Goal: Task Accomplishment & Management: Use online tool/utility

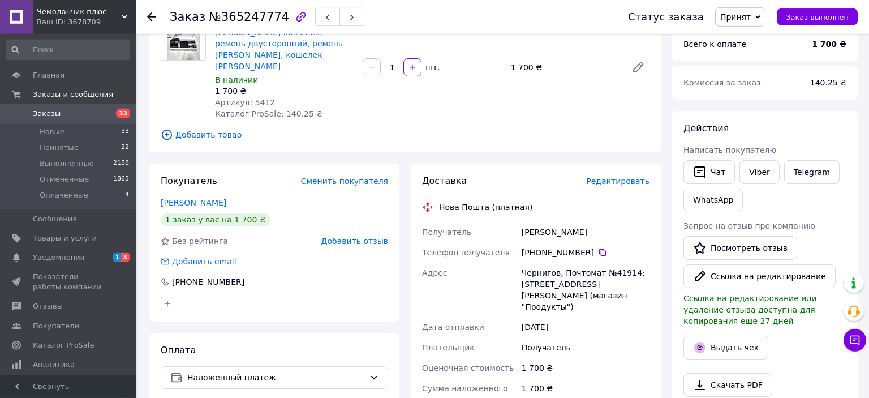
scroll to position [119, 0]
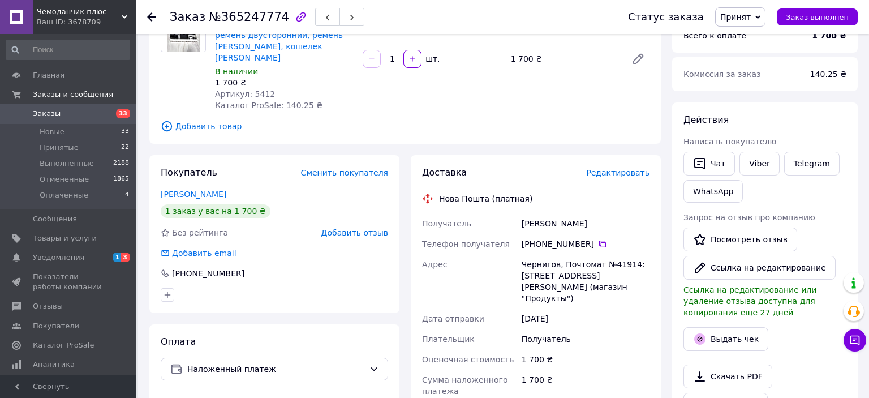
click at [618, 168] on span "Редактировать" at bounding box center [617, 172] width 63 height 9
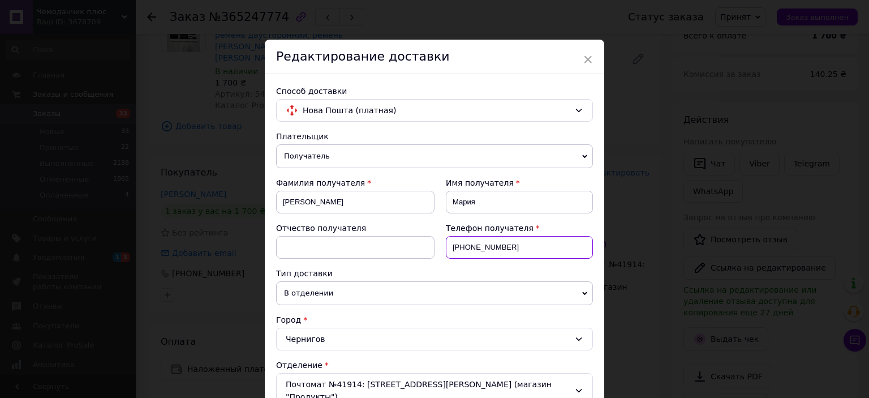
drag, startPoint x: 514, startPoint y: 248, endPoint x: 450, endPoint y: 249, distance: 64.5
click at [450, 249] on input "+380960851205" at bounding box center [519, 247] width 147 height 23
paste input "380680031453"
click at [452, 245] on input "380680031453" at bounding box center [519, 247] width 147 height 23
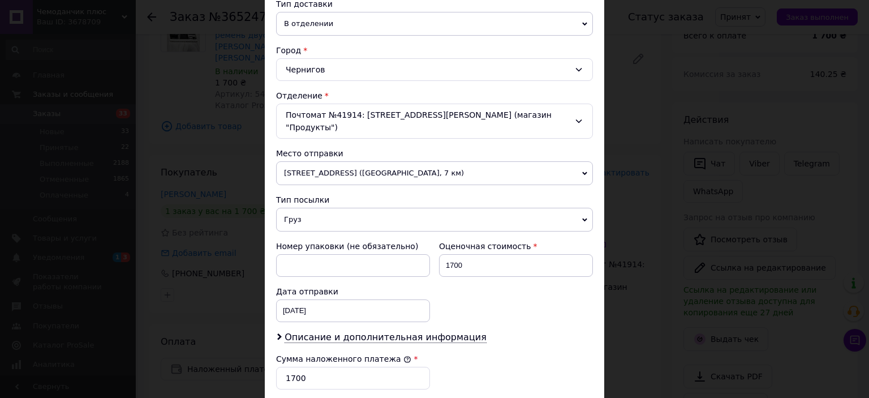
scroll to position [312, 0]
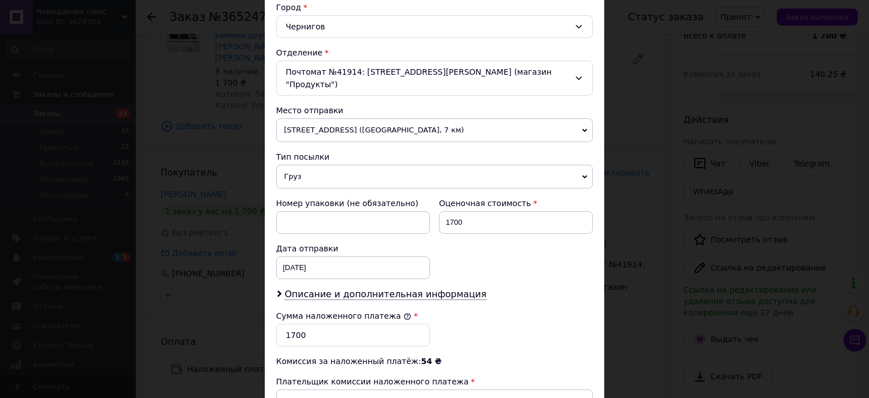
type input "+380680031453"
drag, startPoint x: 317, startPoint y: 322, endPoint x: 292, endPoint y: 320, distance: 24.9
click at [292, 323] on input "1700" at bounding box center [353, 334] width 154 height 23
drag, startPoint x: 309, startPoint y: 323, endPoint x: 273, endPoint y: 320, distance: 35.7
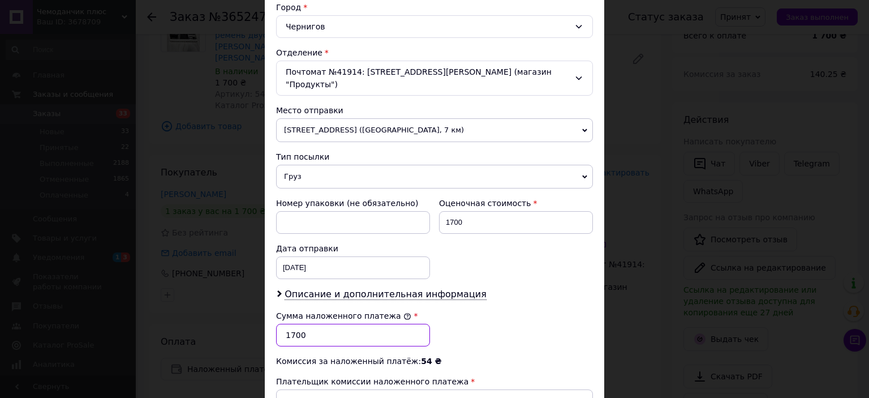
click at [276, 323] on input "1700" at bounding box center [353, 334] width 154 height 23
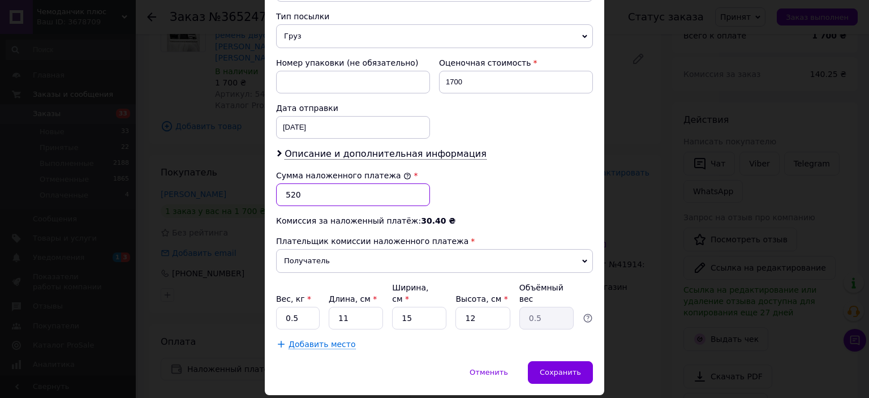
scroll to position [461, 0]
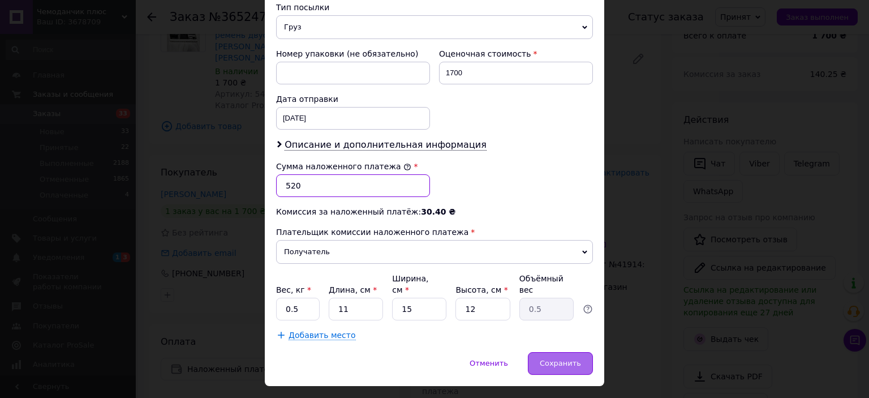
type input "520"
click at [566, 352] on div "Сохранить" at bounding box center [560, 363] width 65 height 23
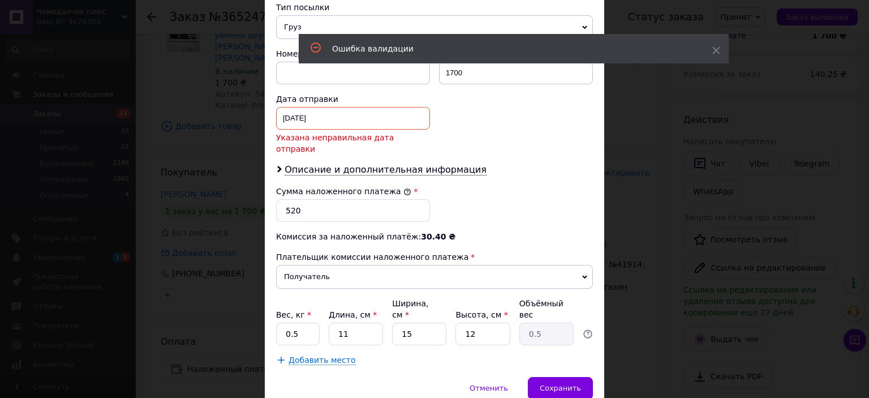
click at [307, 110] on input "06.10.2025" at bounding box center [353, 118] width 154 height 23
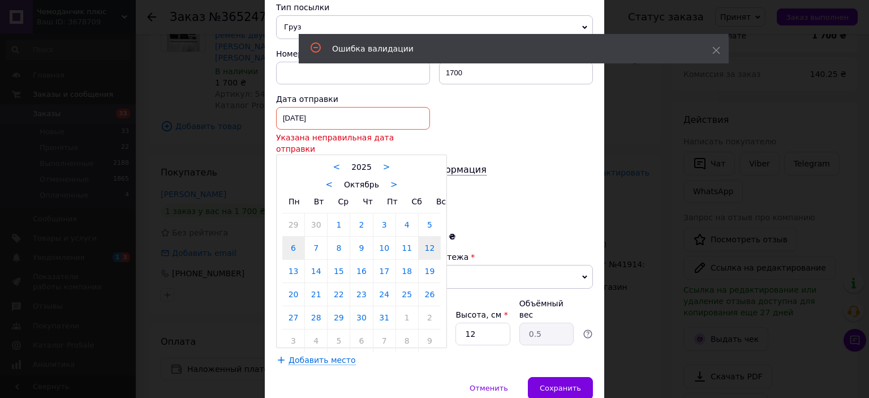
click at [429, 236] on link "12" at bounding box center [430, 247] width 22 height 23
type input "12.10.2025"
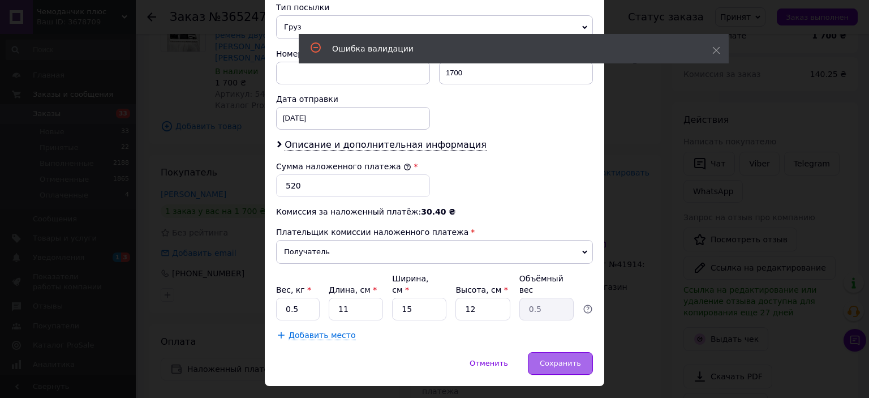
click at [550, 359] on span "Сохранить" at bounding box center [560, 363] width 41 height 8
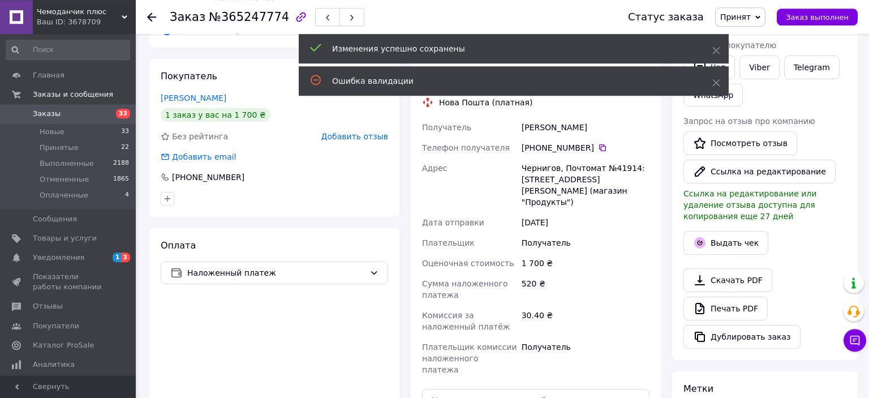
scroll to position [299, 0]
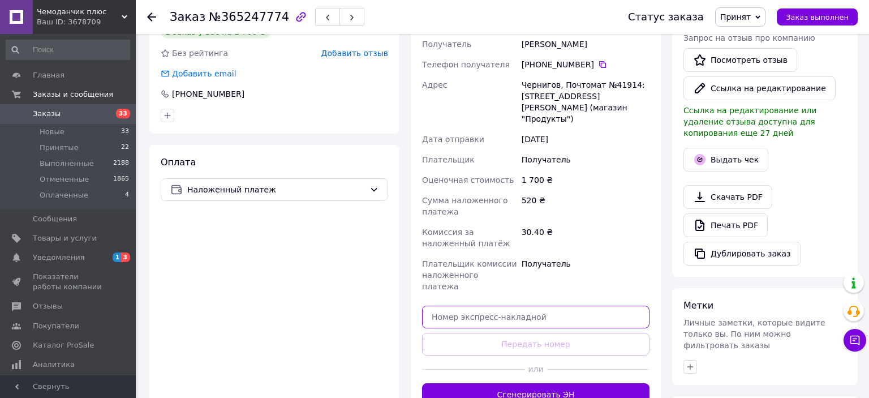
click at [447, 305] on input "text" at bounding box center [535, 316] width 227 height 23
paste input "20451266801730"
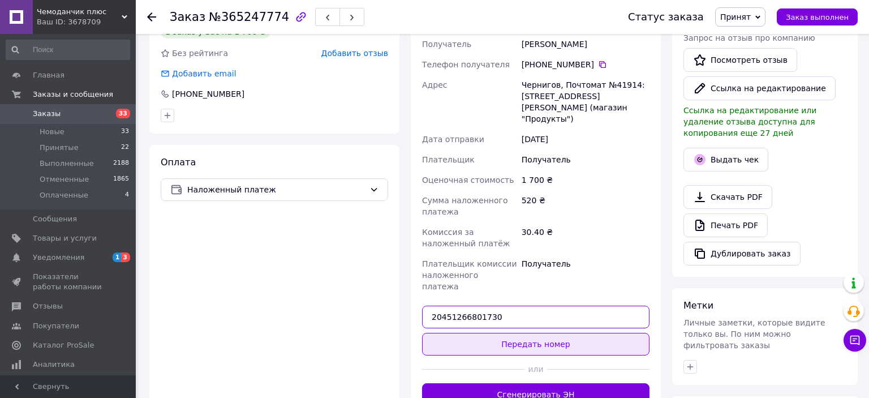
type input "20451266801730"
click at [545, 333] on button "Передать номер" at bounding box center [535, 344] width 227 height 23
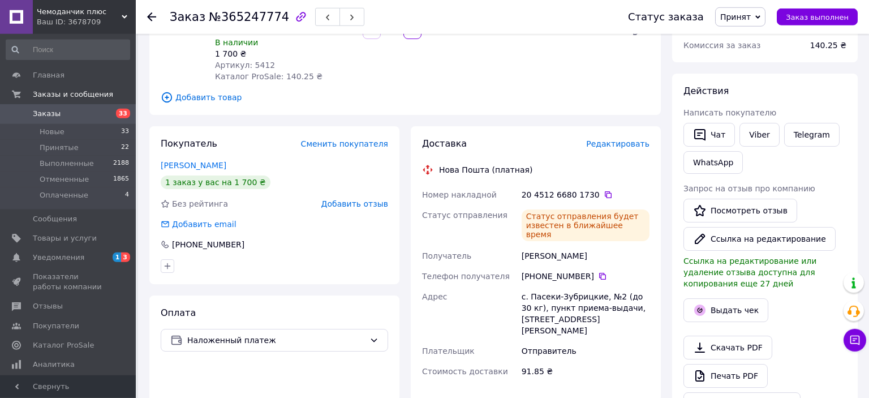
scroll to position [119, 0]
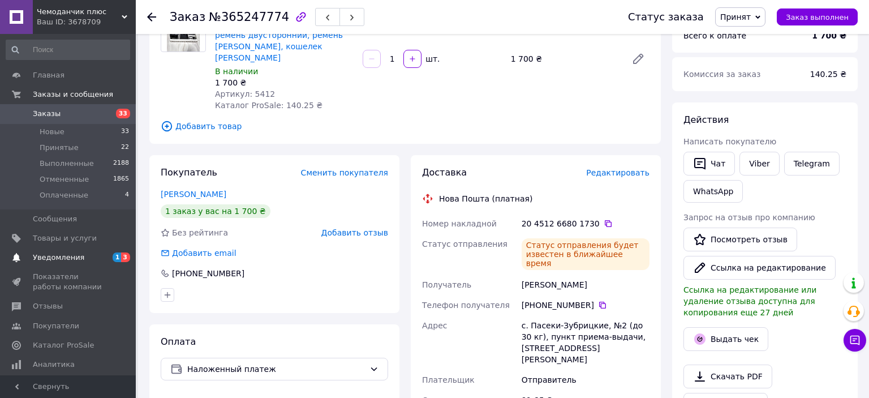
click at [74, 256] on span "Уведомления" at bounding box center [58, 257] width 51 height 10
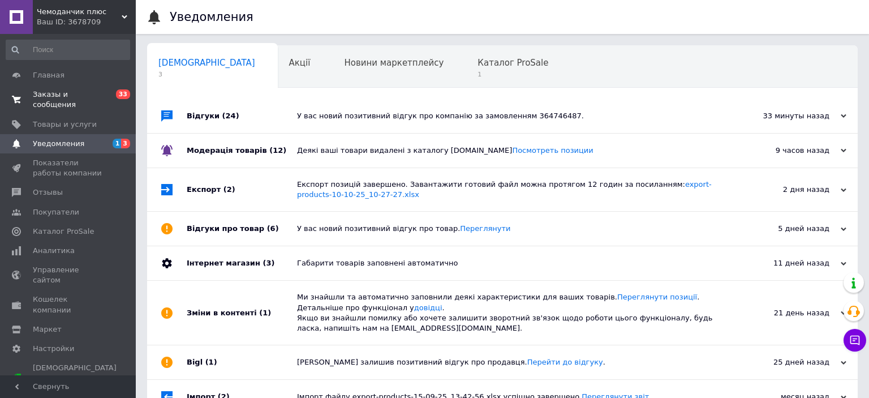
click at [80, 94] on span "Заказы и сообщения" at bounding box center [69, 99] width 72 height 20
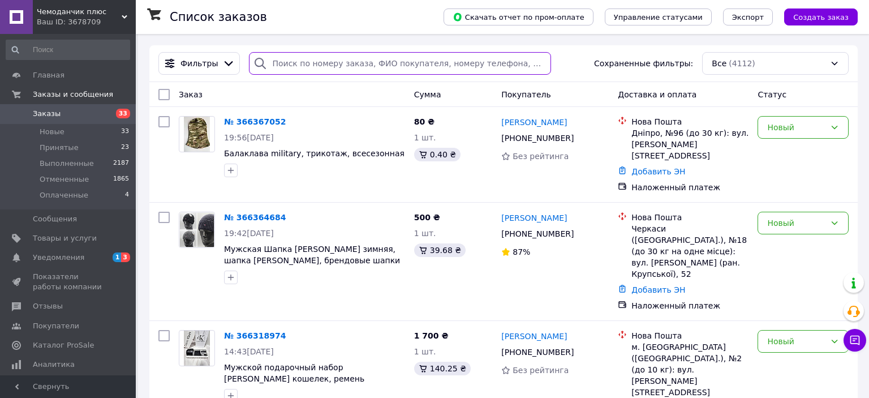
click at [303, 62] on input "search" at bounding box center [399, 63] width 301 height 23
click at [80, 238] on span "Товары и услуги" at bounding box center [65, 238] width 64 height 10
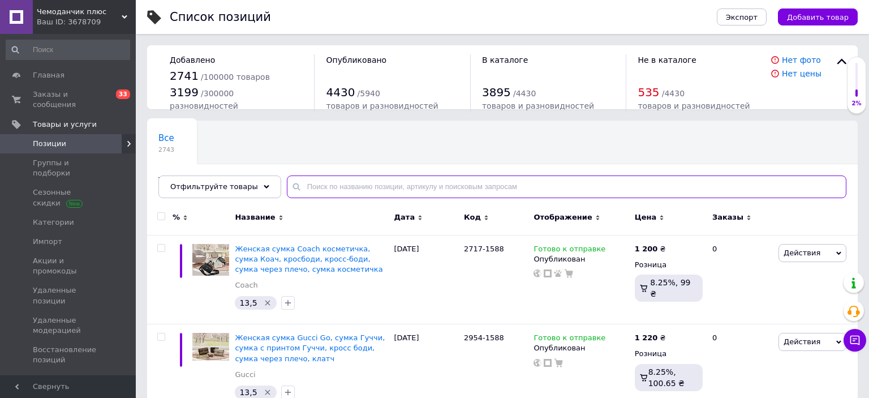
click at [382, 184] on input "text" at bounding box center [566, 186] width 559 height 23
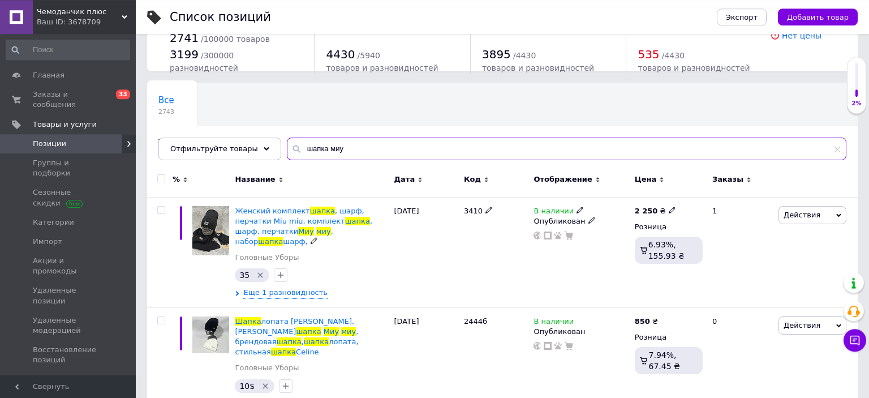
scroll to position [59, 0]
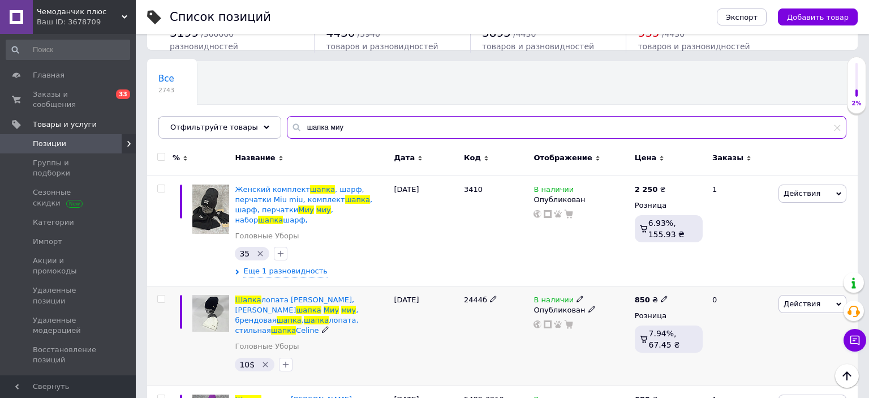
type input "шапка миу"
click at [816, 297] on span "Действия" at bounding box center [812, 304] width 68 height 18
click at [738, 349] on li "Копировать" at bounding box center [765, 357] width 161 height 16
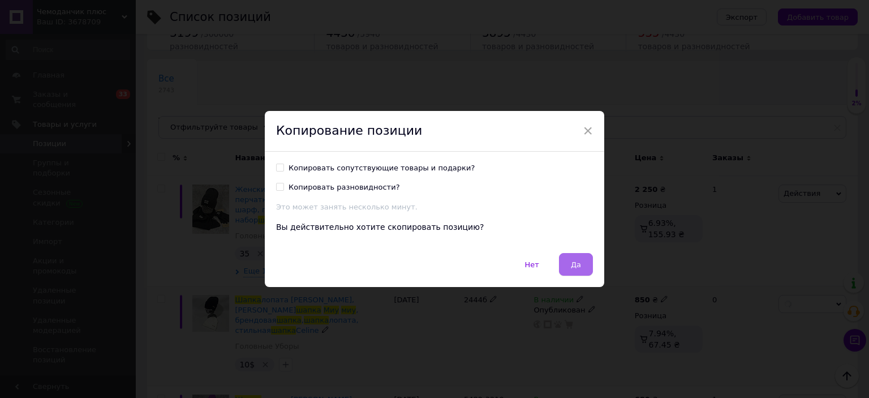
click at [573, 270] on button "Да" at bounding box center [576, 264] width 34 height 23
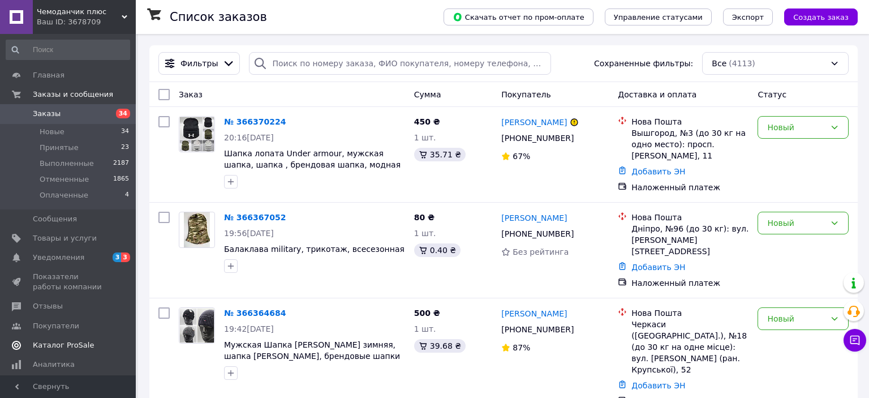
click at [62, 342] on span "Каталог ProSale" at bounding box center [63, 345] width 61 height 10
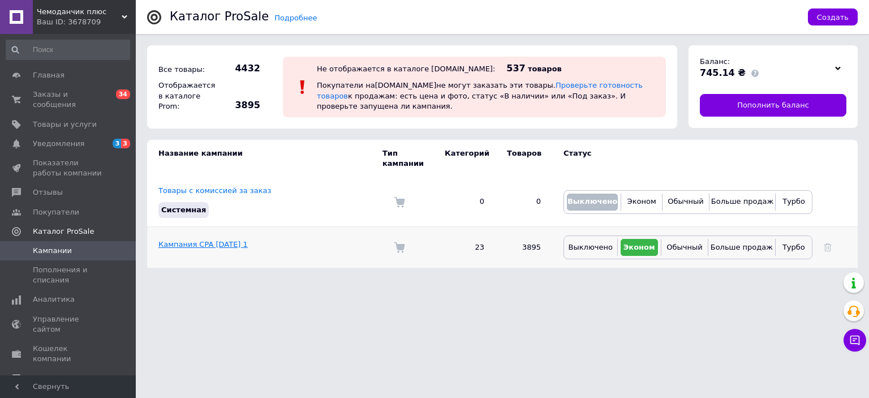
click at [197, 240] on link "Кампания CPA [DATE] 1" at bounding box center [202, 244] width 89 height 8
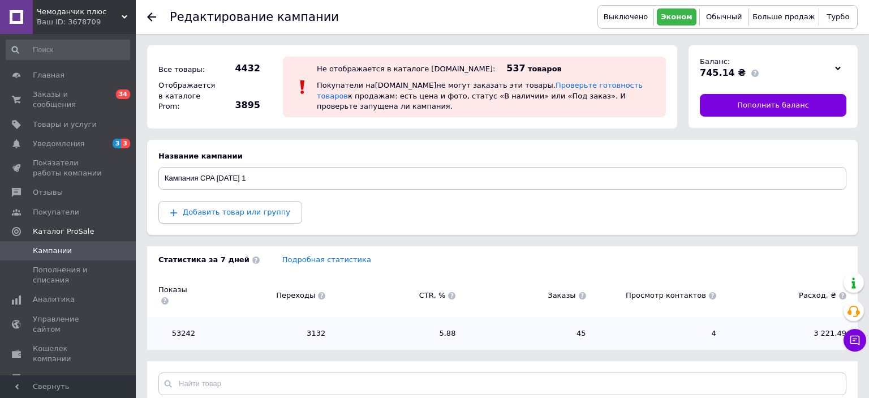
click at [254, 212] on span "Добавить товар или группу" at bounding box center [236, 212] width 107 height 8
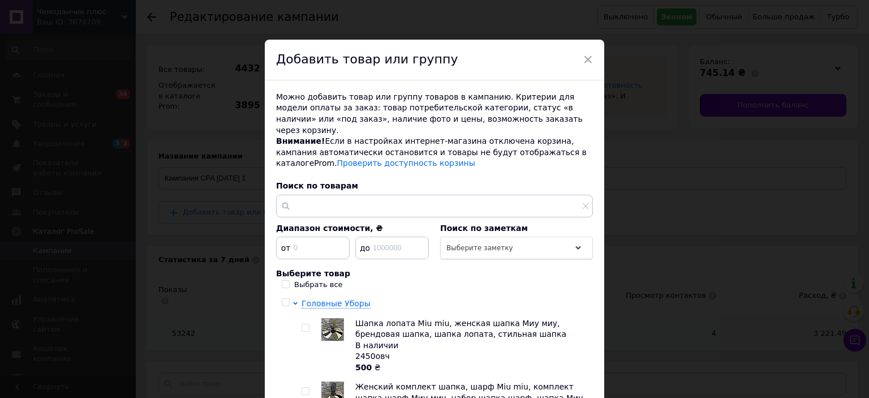
click at [283, 280] on input "Выбрать все" at bounding box center [285, 283] width 7 height 7
checkbox input "true"
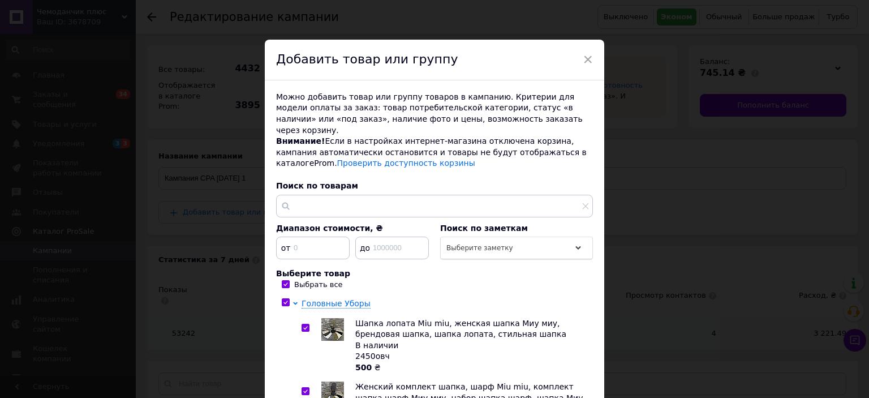
scroll to position [123, 0]
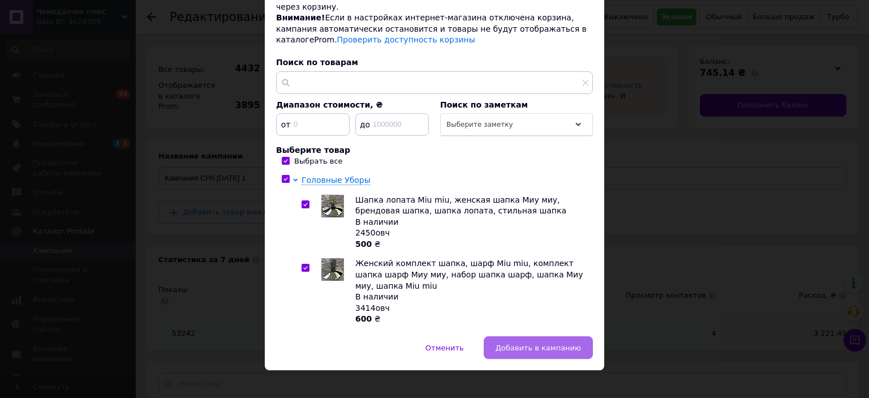
click at [541, 345] on button "Добавить в кампанию" at bounding box center [538, 347] width 109 height 23
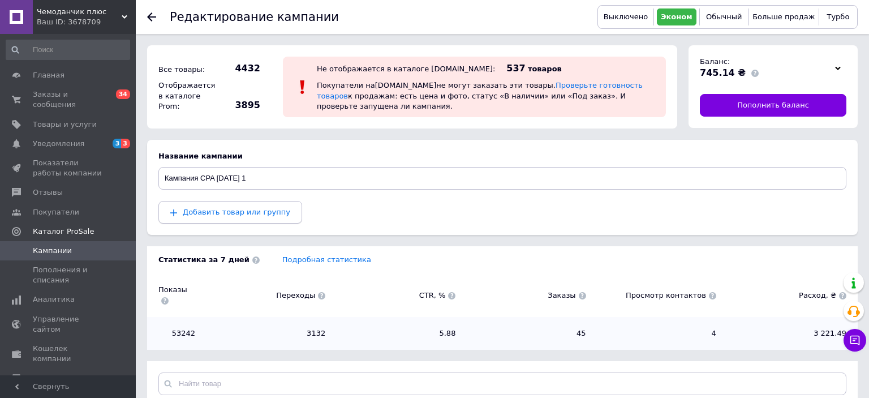
click at [239, 209] on span "Добавить товар или группу" at bounding box center [236, 212] width 107 height 8
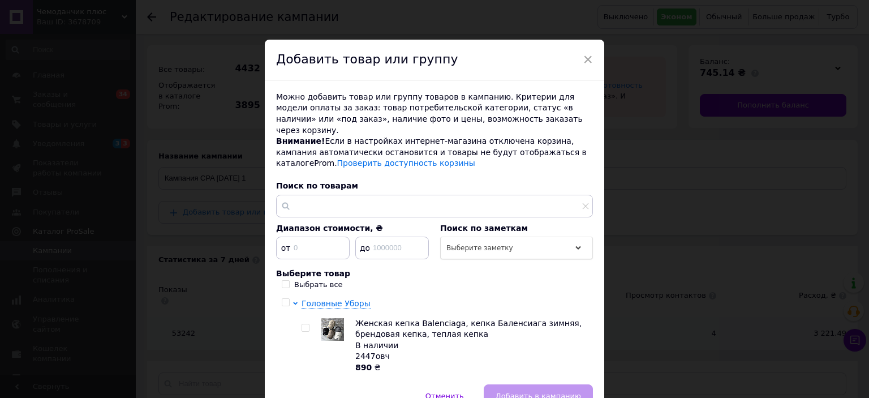
click at [284, 280] on input "Выбрать все" at bounding box center [285, 283] width 7 height 7
checkbox input "true"
click at [512, 391] on span "Добавить в кампанию" at bounding box center [537, 395] width 85 height 8
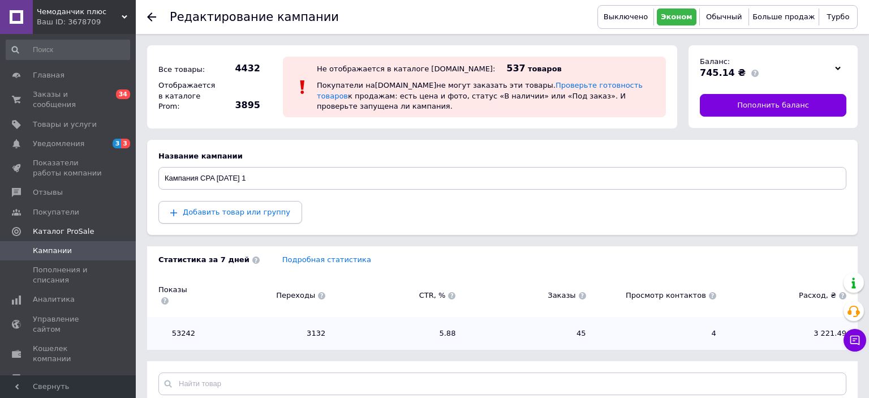
click at [225, 215] on span "Добавить товар или группу" at bounding box center [236, 212] width 107 height 8
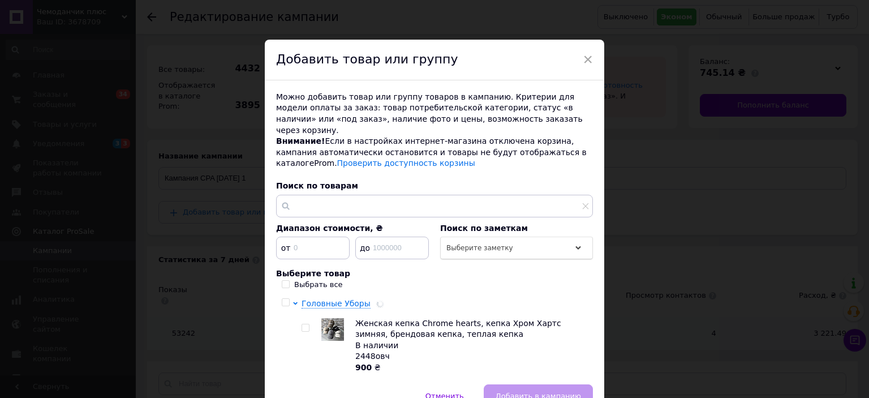
click at [282, 270] on div "Можно добавить товар или группу товаров в кампанию. Критерии для модели оплаты …" at bounding box center [434, 232] width 339 height 304
click at [284, 280] on input "Выбрать все" at bounding box center [285, 283] width 7 height 7
checkbox input "true"
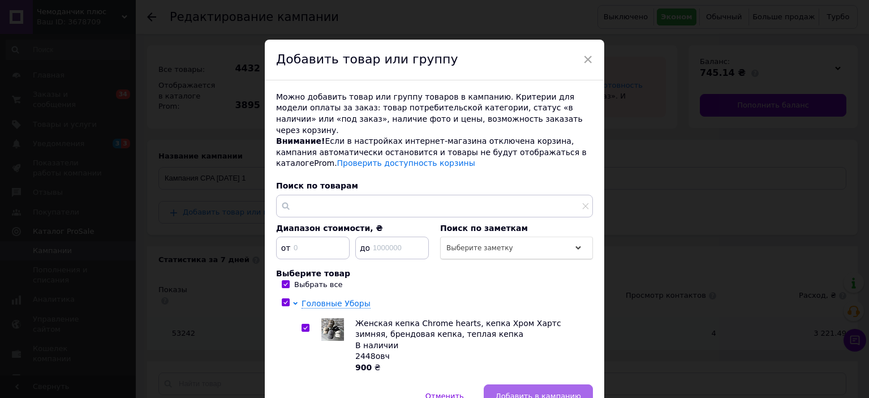
click at [511, 391] on span "Добавить в кампанию" at bounding box center [537, 395] width 85 height 8
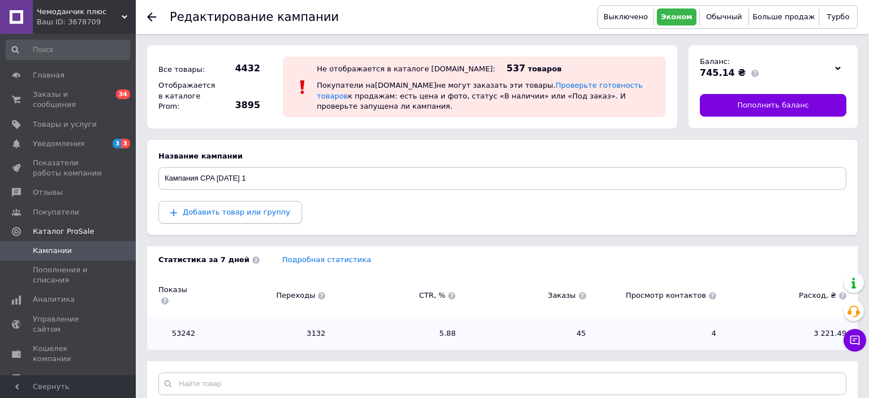
click at [239, 219] on button "Добавить товар или группу" at bounding box center [230, 212] width 144 height 23
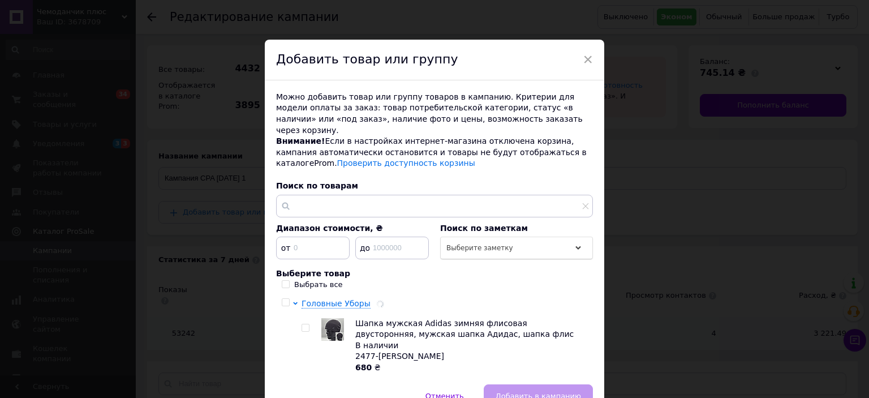
click at [288, 280] on input "Выбрать все" at bounding box center [285, 283] width 7 height 7
checkbox input "true"
click at [499, 384] on button "Добавить в кампанию" at bounding box center [538, 395] width 109 height 23
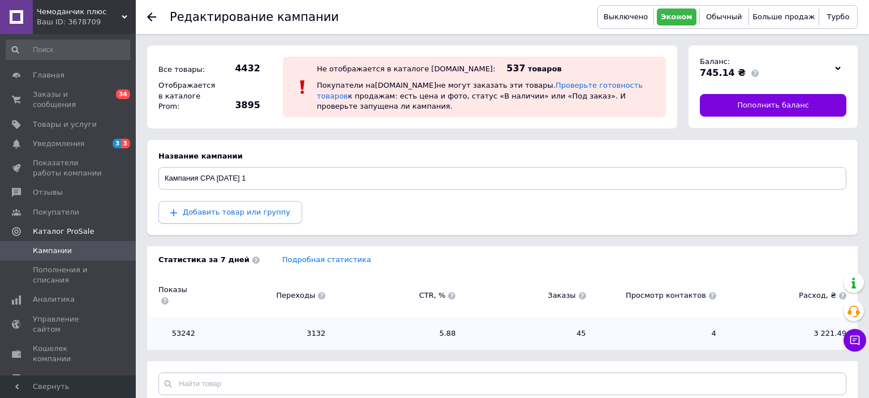
click at [206, 209] on span "Добавить товар или группу" at bounding box center [236, 212] width 107 height 8
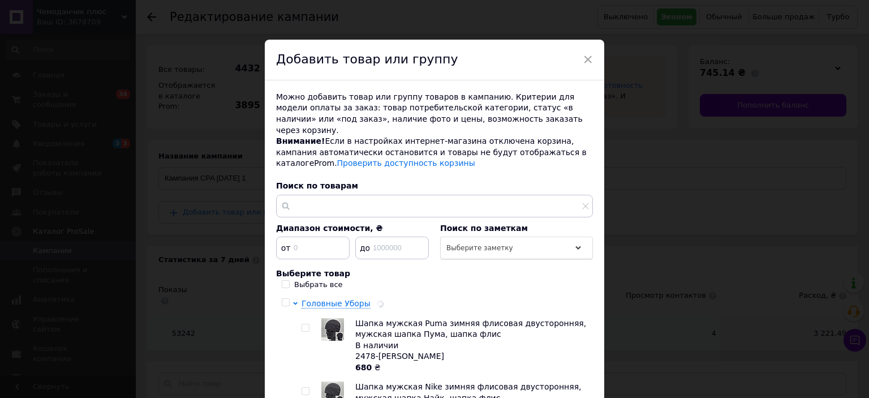
click at [284, 280] on input "Выбрать все" at bounding box center [285, 283] width 7 height 7
checkbox input "true"
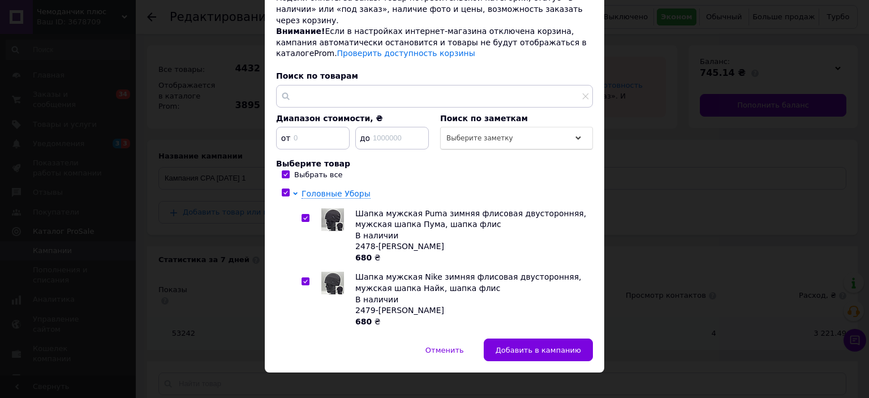
scroll to position [113, 0]
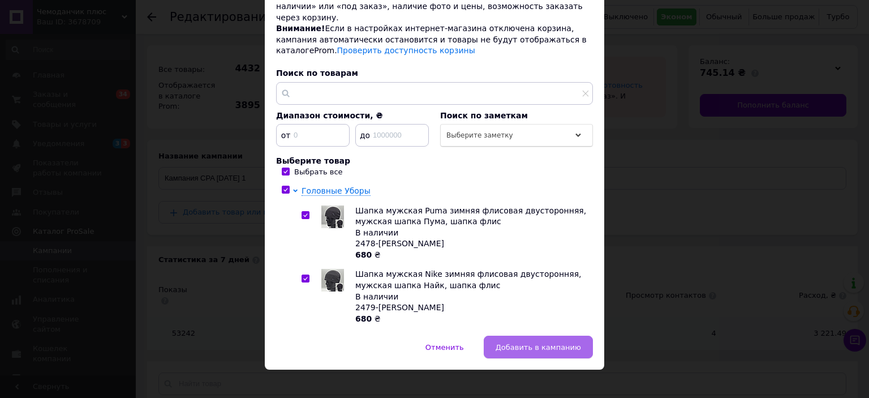
click at [521, 343] on span "Добавить в кампанию" at bounding box center [537, 347] width 85 height 8
